Goal: Transaction & Acquisition: Purchase product/service

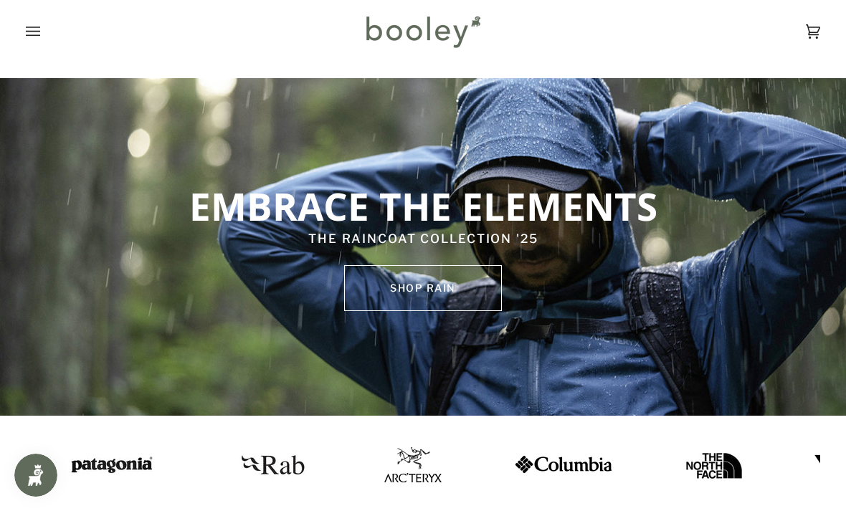
scroll to position [82, 0]
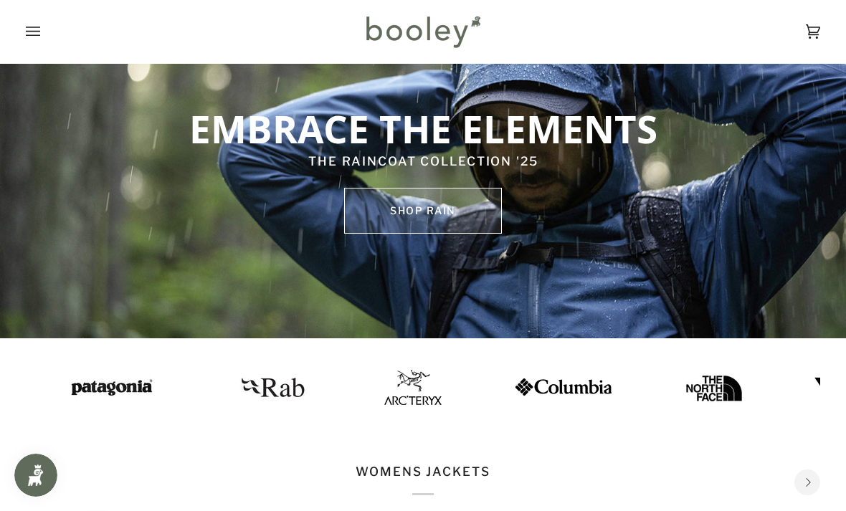
click at [444, 210] on link "SHOP rain" at bounding box center [423, 211] width 158 height 46
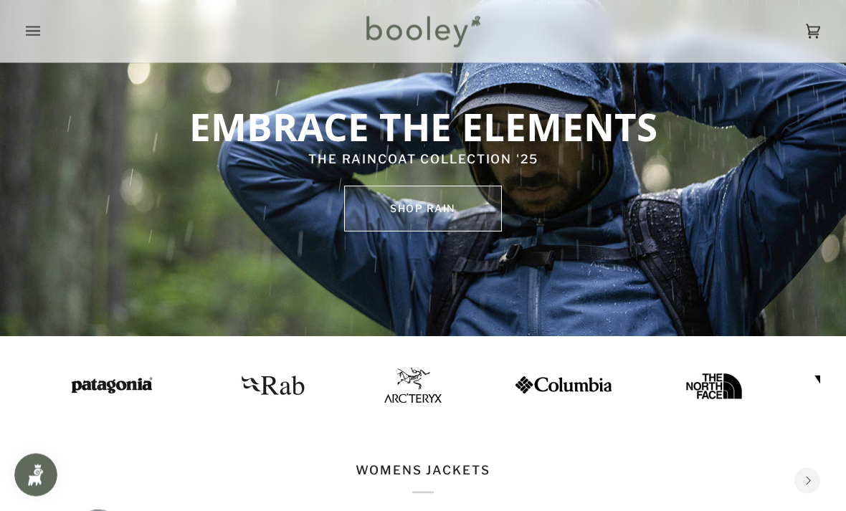
scroll to position [0, 0]
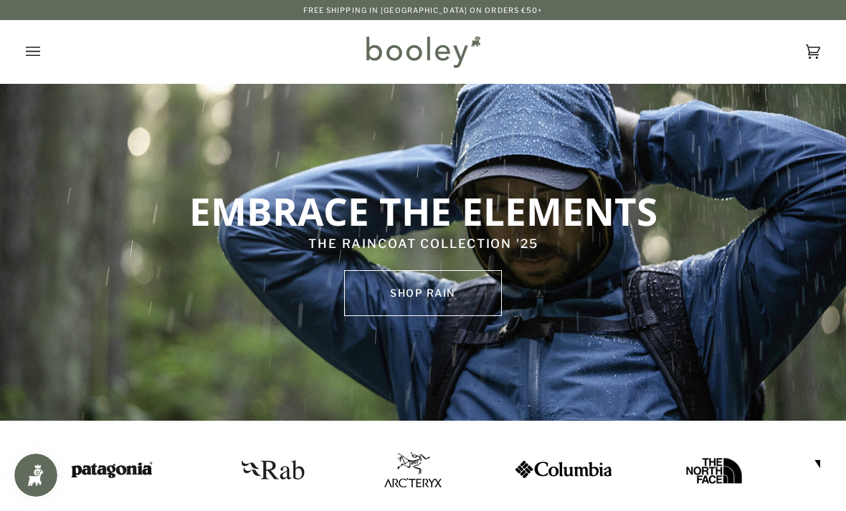
click at [29, 47] on icon "Open menu" at bounding box center [33, 52] width 14 height 22
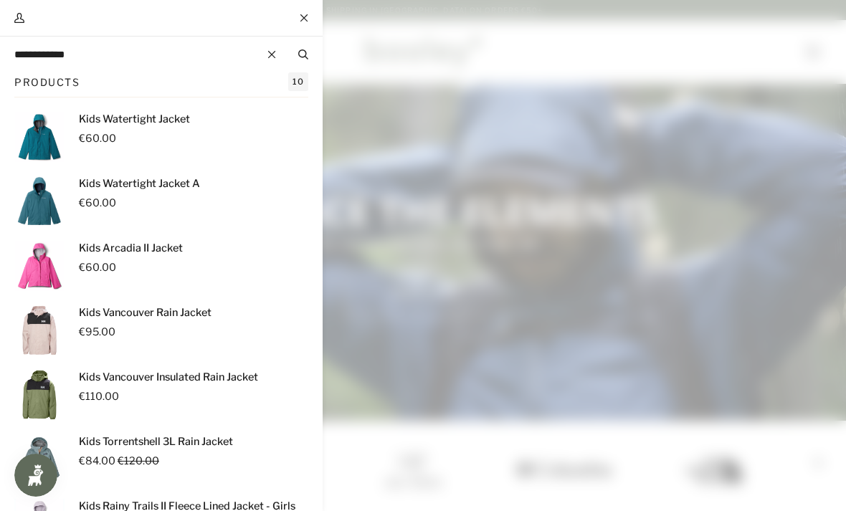
type input "**********"
click at [303, 54] on button "Search" at bounding box center [303, 55] width 39 height 16
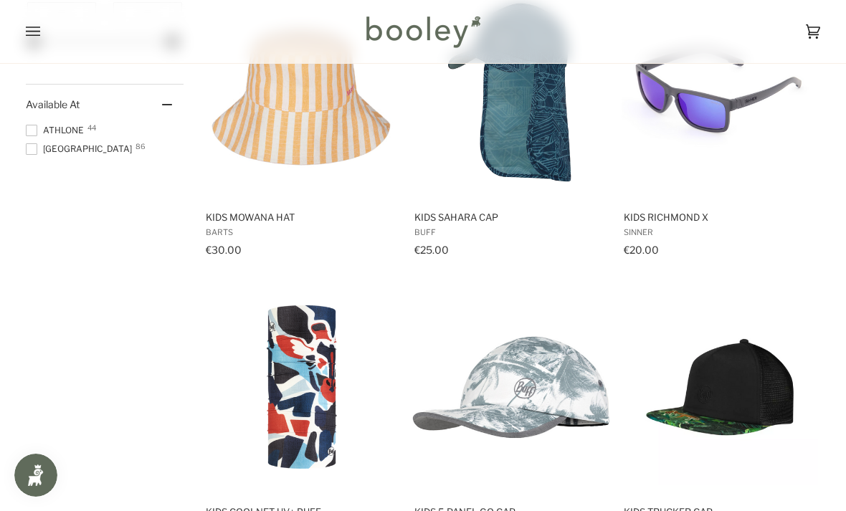
scroll to position [931, 0]
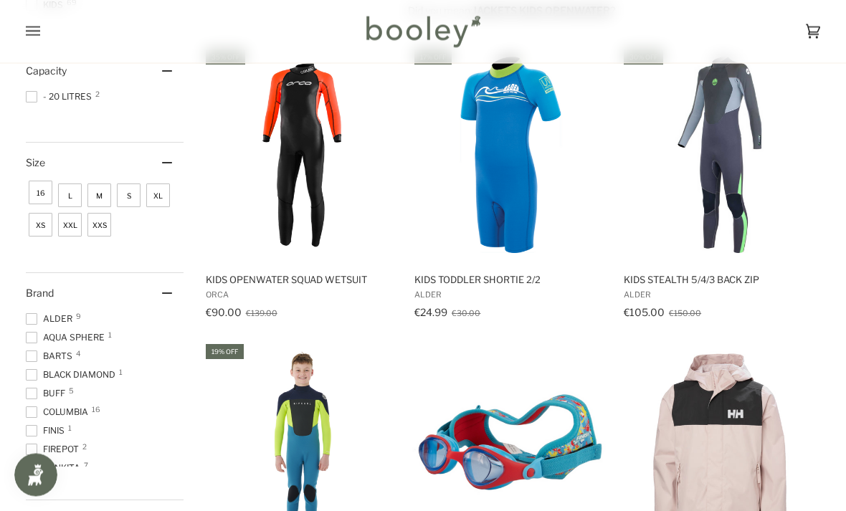
scroll to position [0, 0]
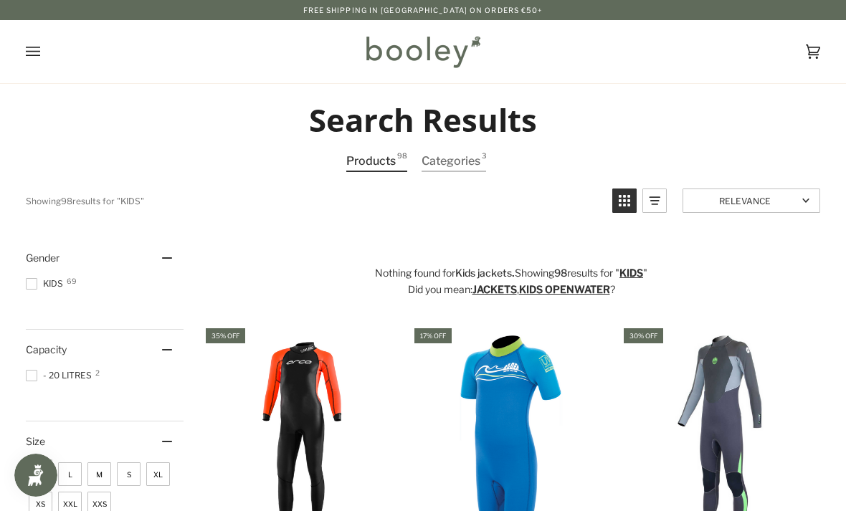
click at [141, 204] on div "Showing 98 results for " kids "" at bounding box center [314, 201] width 576 height 24
click at [482, 152] on span "3" at bounding box center [484, 160] width 4 height 19
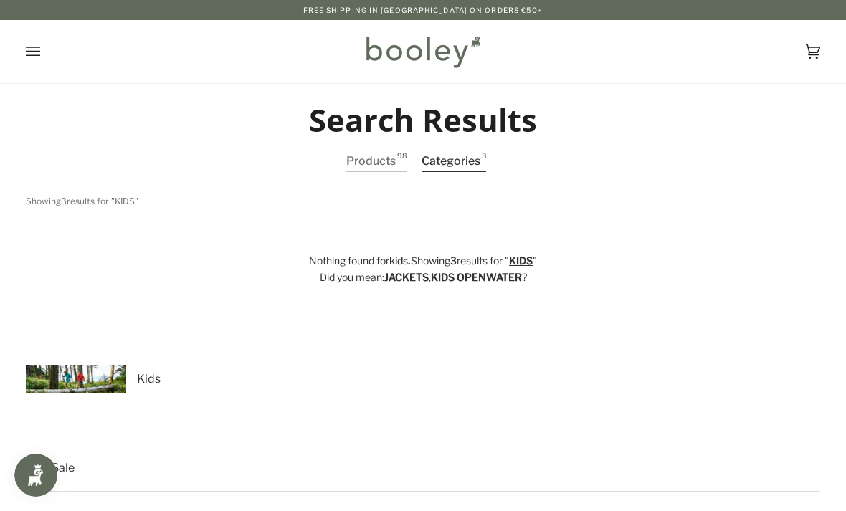
click at [399, 277] on link "jackets" at bounding box center [406, 277] width 44 height 12
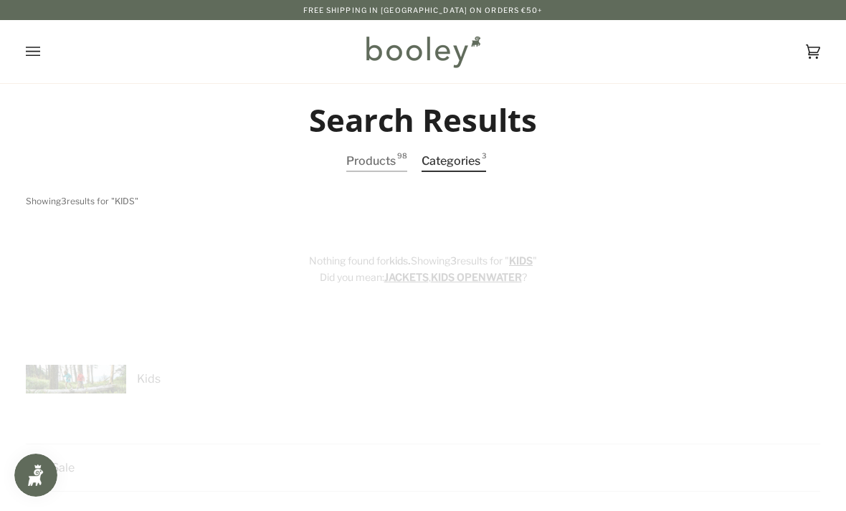
type input "*******"
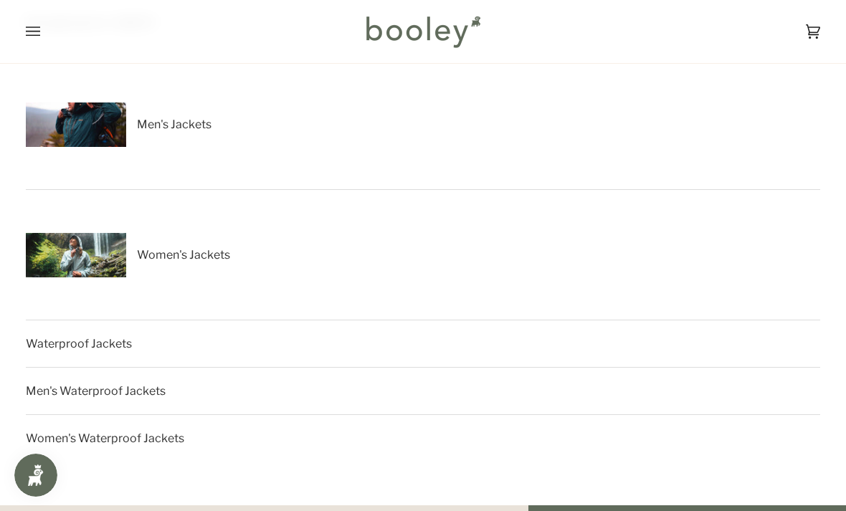
scroll to position [174, 0]
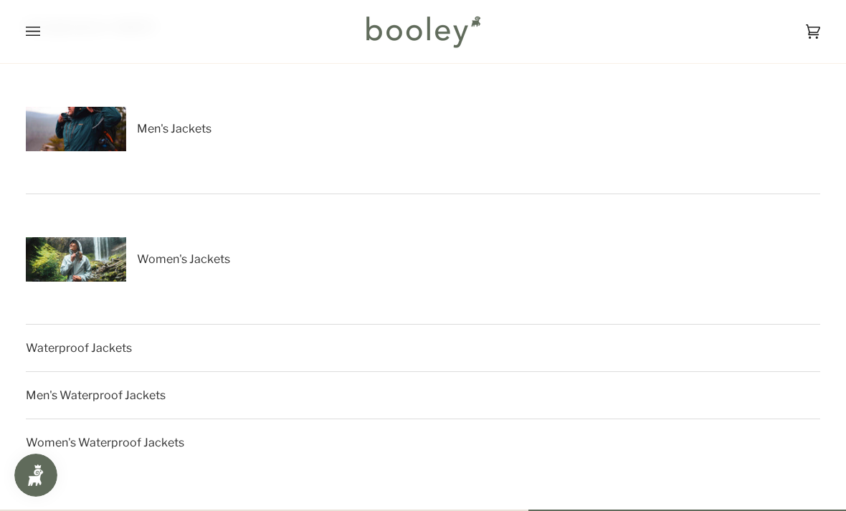
click at [189, 277] on div "Women's Jackets" at bounding box center [419, 259] width 786 height 100
click at [190, 268] on div "Women's Jackets" at bounding box center [419, 259] width 786 height 100
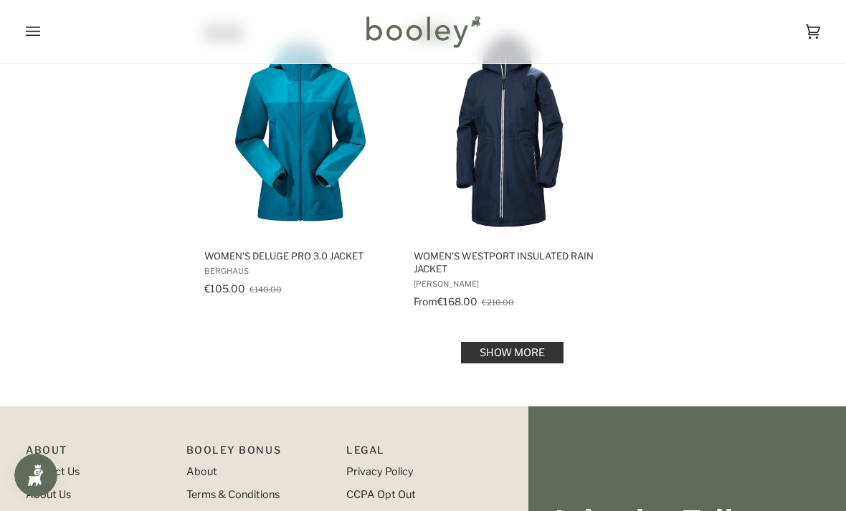
scroll to position [2053, 0]
click at [515, 343] on link "Show more" at bounding box center [512, 354] width 103 height 22
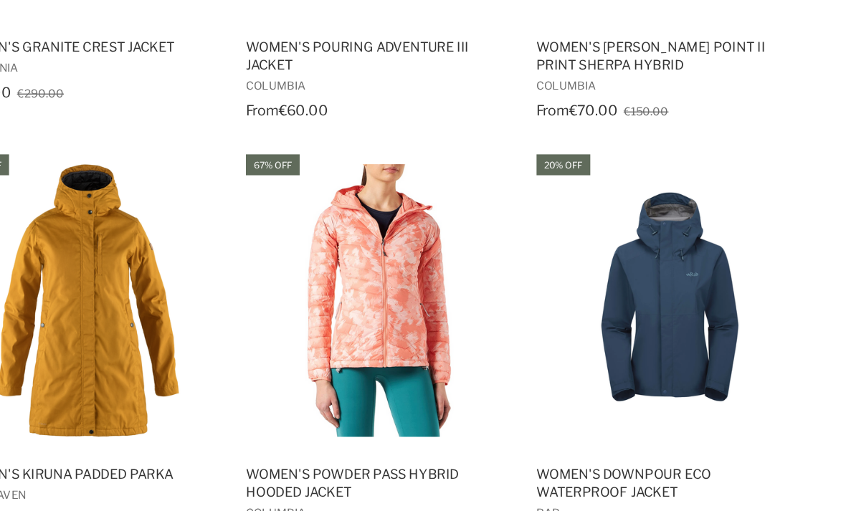
scroll to position [2459, 0]
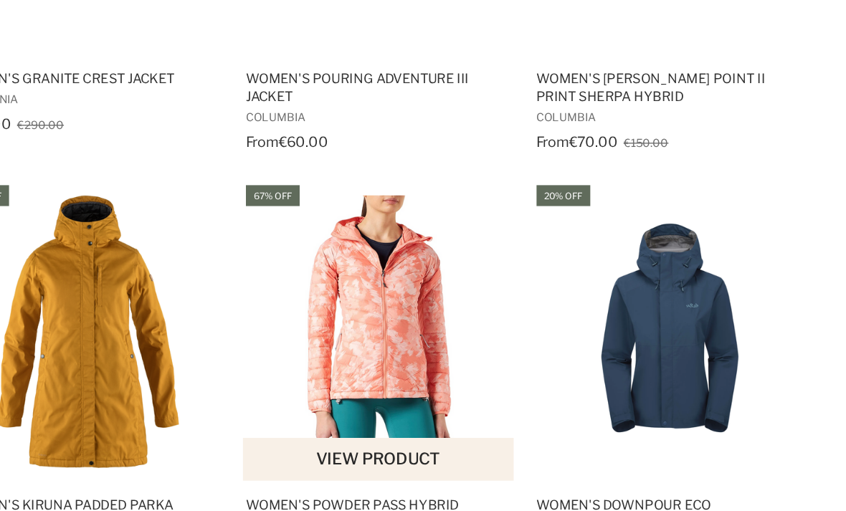
click at [412, 270] on img "Women's Powder Pass Hybrid Hooded Jacket" at bounding box center [510, 341] width 196 height 196
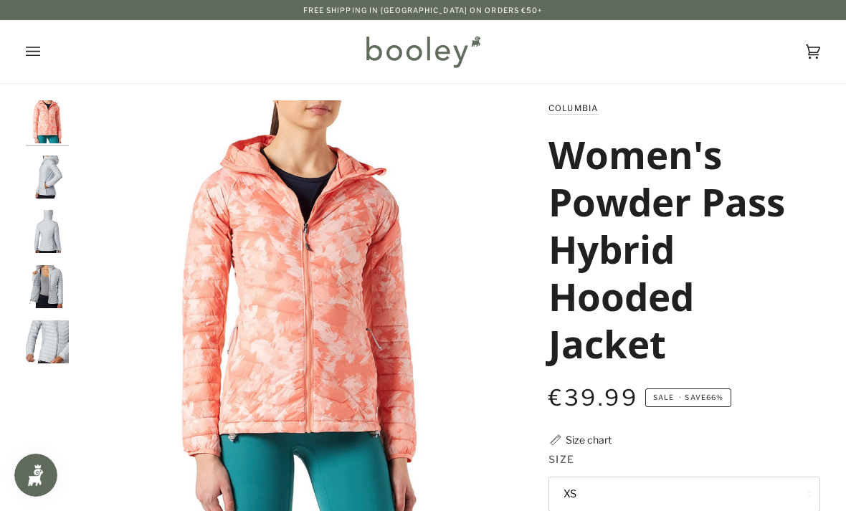
click at [53, 177] on img "Women's Powder Pass Hybrid Hooded Jacket Cirrus Grey Ferny Ferns Print - Booley…" at bounding box center [47, 177] width 43 height 43
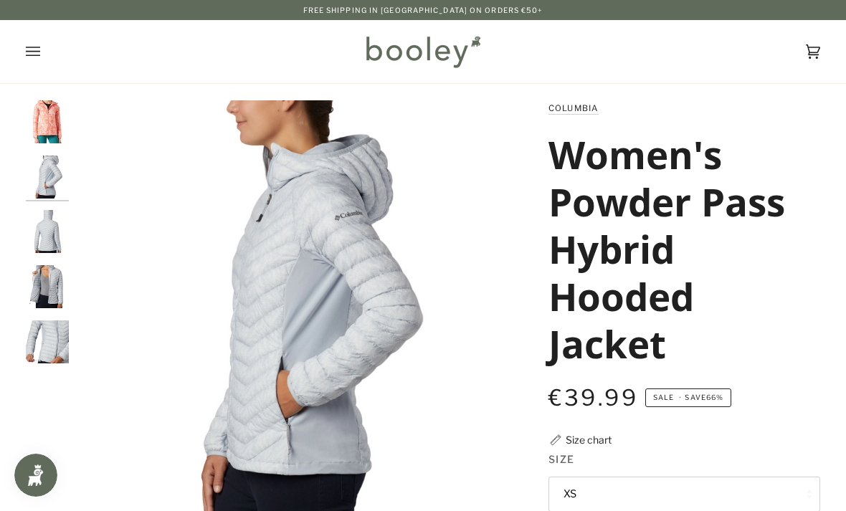
click at [34, 232] on img "Women's Powder Pass Hybrid Hooded Jacket Cirrus Grey Ferny Ferns Print - Booley…" at bounding box center [47, 231] width 43 height 43
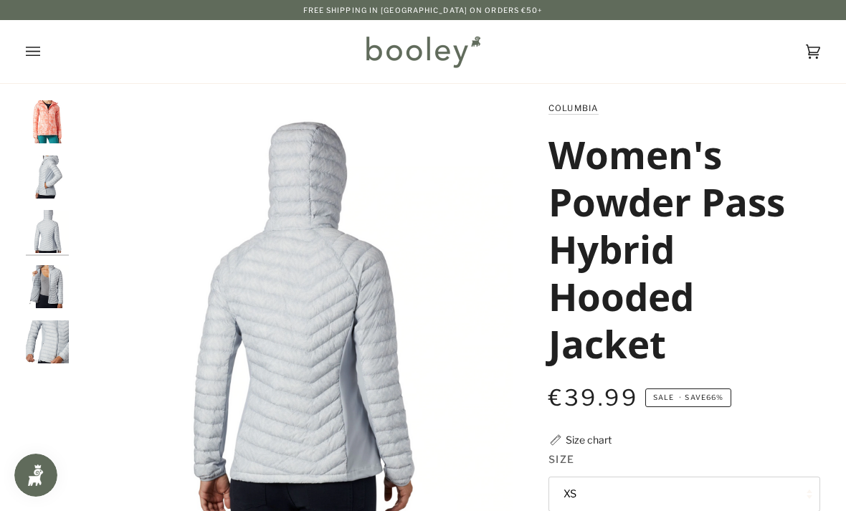
click at [32, 273] on img "Women's Powder Pass Hybrid Hooded Jacket Cirrus Grey Ferny Ferns Print - Booley…" at bounding box center [47, 286] width 43 height 43
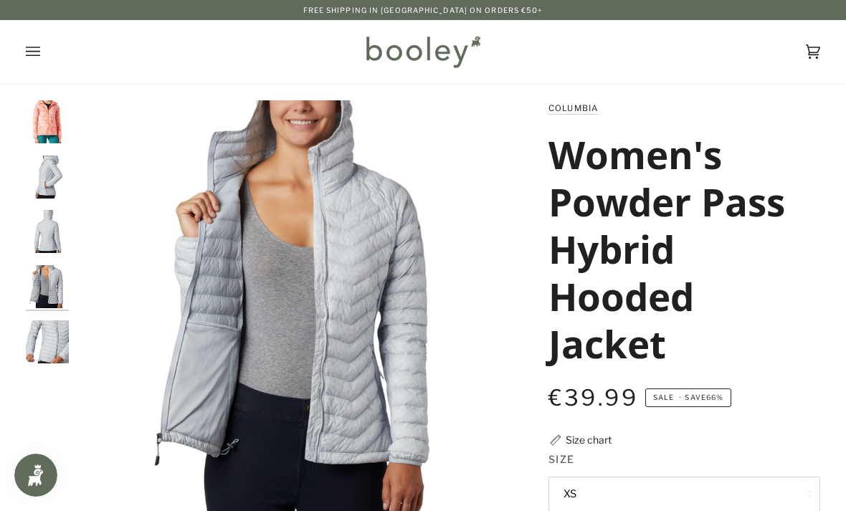
click at [29, 336] on img "Women's Powder Pass Hybrid Hooded Jacket Cirrus Grey Ferny Ferns Print - Booley…" at bounding box center [47, 341] width 43 height 43
